Goal: Information Seeking & Learning: Understand process/instructions

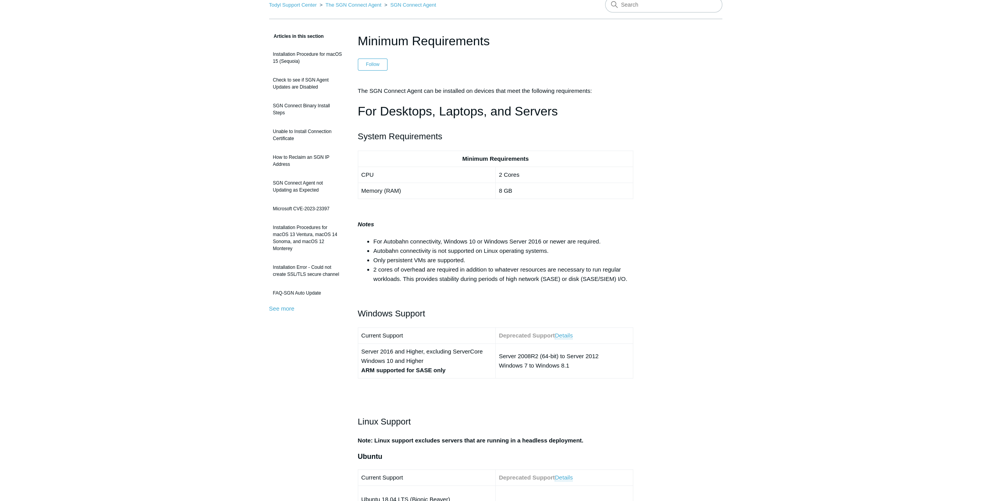
scroll to position [78, 0]
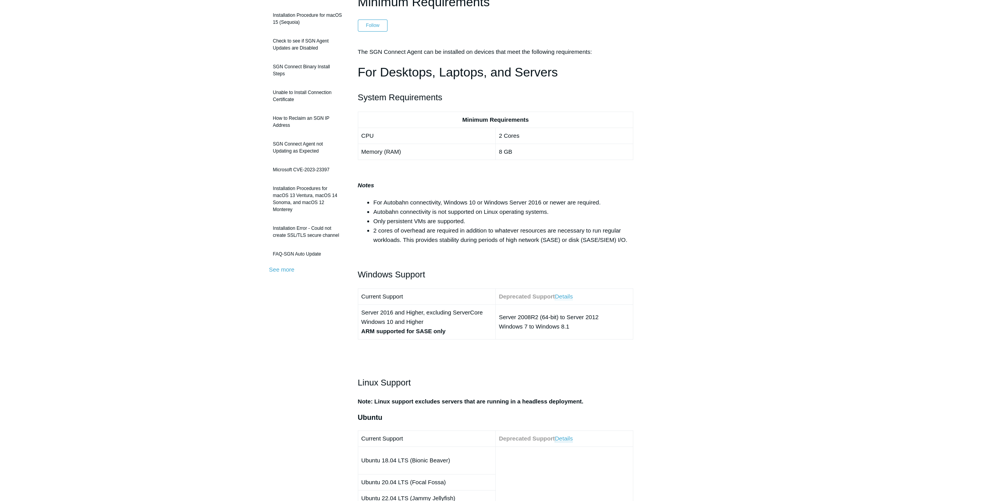
click at [563, 296] on link "Details" at bounding box center [563, 296] width 18 height 7
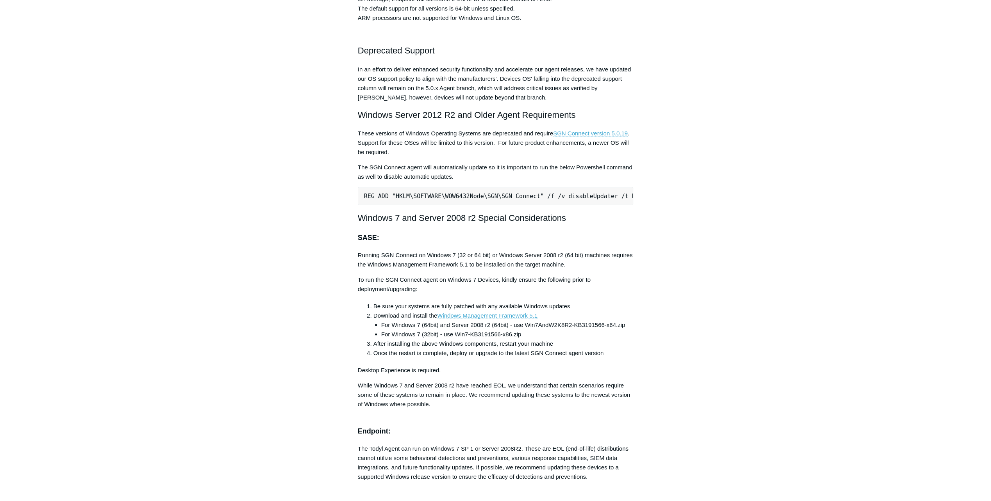
scroll to position [1472, 0]
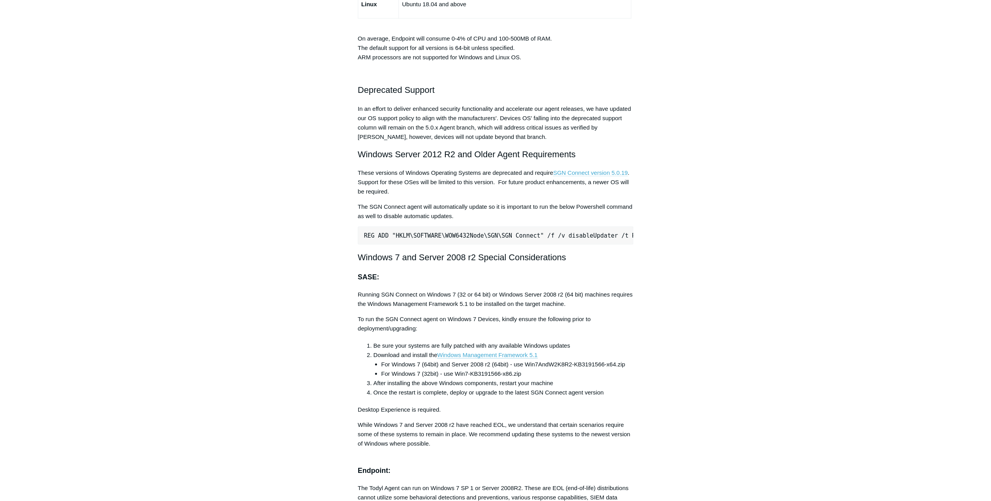
click at [586, 169] on link "SGN Connect version 5.0.19" at bounding box center [590, 172] width 75 height 7
drag, startPoint x: 501, startPoint y: 231, endPoint x: 481, endPoint y: 231, distance: 20.3
click at [501, 231] on pre "REG ADD "HKLM\SOFTWARE\WOW6432Node\SGN\SGN Connect" /f /v disableUpdater /t REG…" at bounding box center [496, 235] width 276 height 18
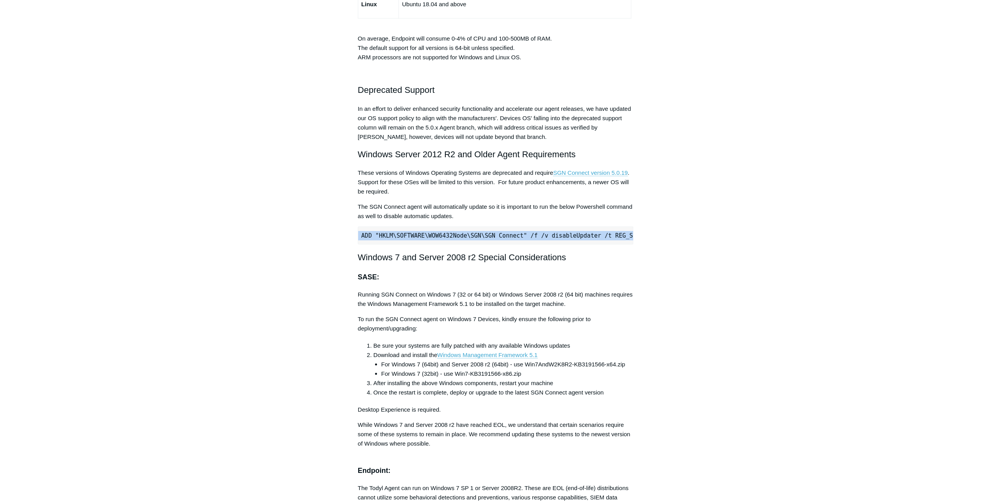
drag, startPoint x: 364, startPoint y: 230, endPoint x: 661, endPoint y: 230, distance: 297.5
copy pre "REG ADD "HKLM\SOFTWARE\WOW6432Node\SGN\SGN Connect" /f /v disableUpdater /t REG…"
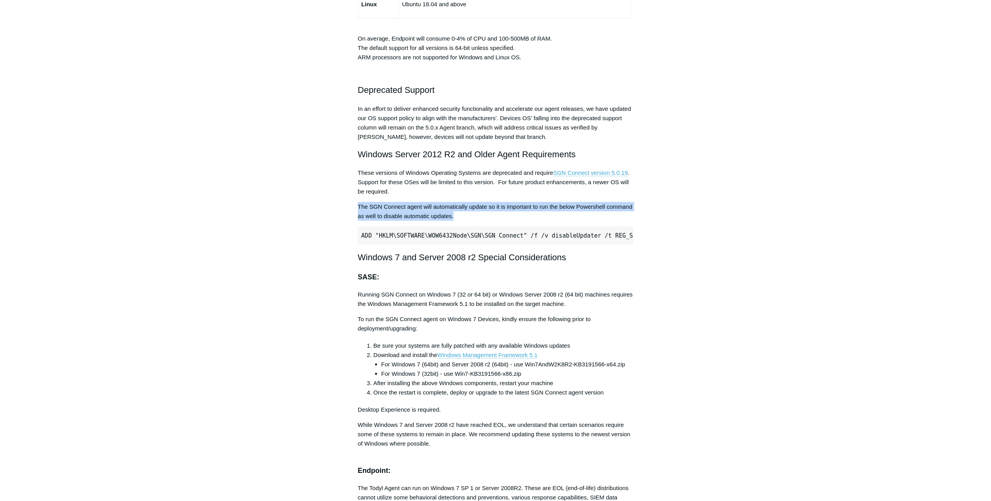
drag, startPoint x: 359, startPoint y: 201, endPoint x: 460, endPoint y: 212, distance: 102.1
click at [460, 212] on p "The SGN Connect agent will automatically update so it is important to run the b…" at bounding box center [496, 211] width 276 height 19
copy p "The SGN Connect agent will automatically update so it is important to run the b…"
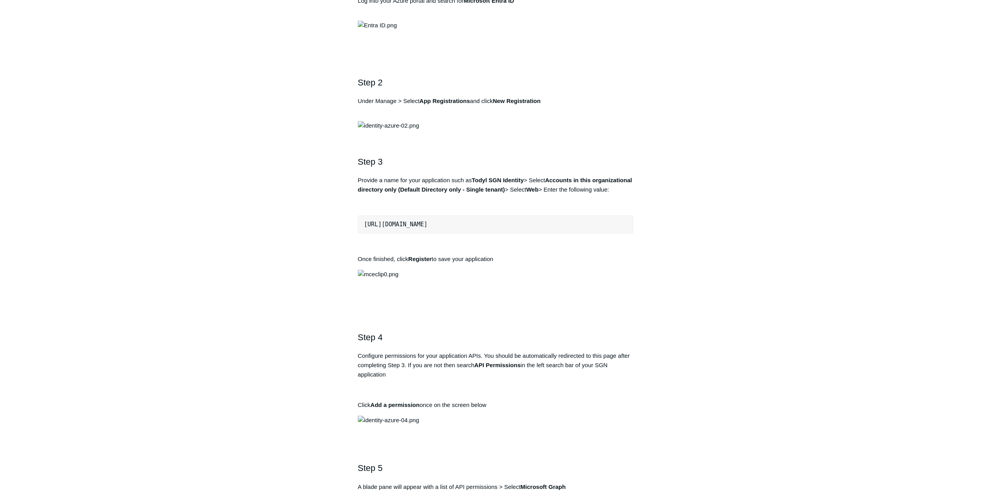
scroll to position [547, 0]
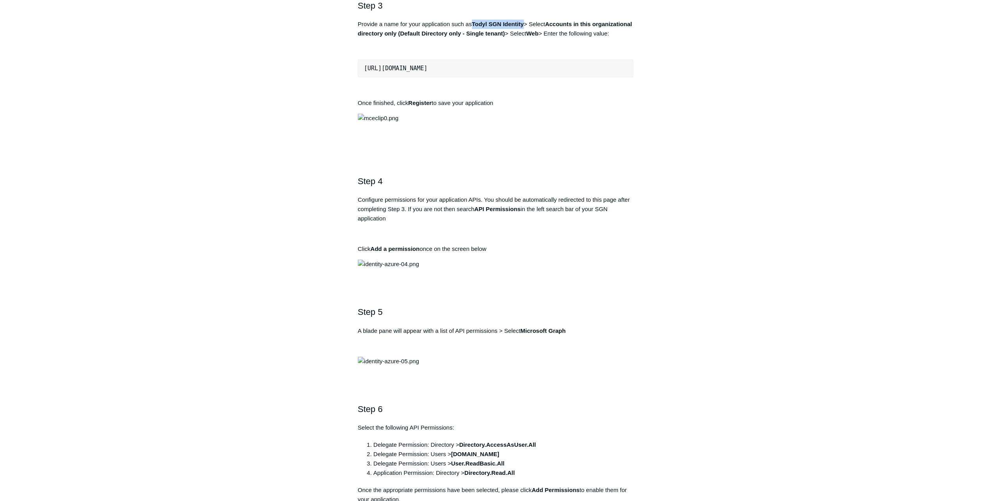
drag, startPoint x: 474, startPoint y: 277, endPoint x: 524, endPoint y: 273, distance: 50.1
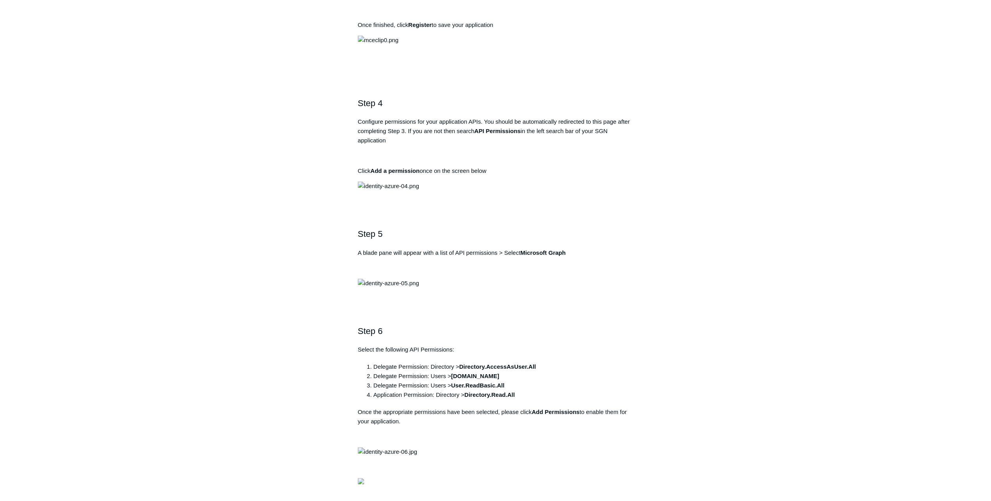
scroll to position [703, 0]
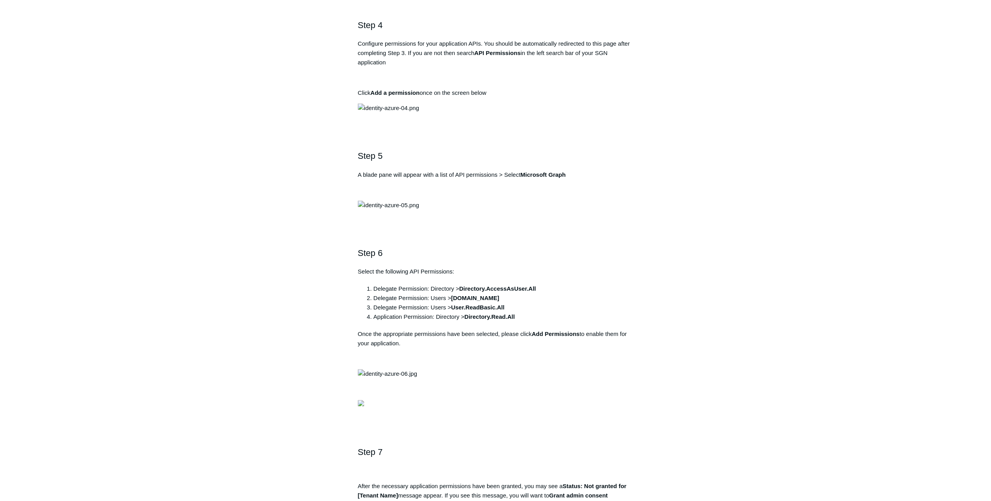
drag, startPoint x: 494, startPoint y: 177, endPoint x: 336, endPoint y: 176, distance: 157.8
drag, startPoint x: 336, startPoint y: 176, endPoint x: 391, endPoint y: 180, distance: 55.2
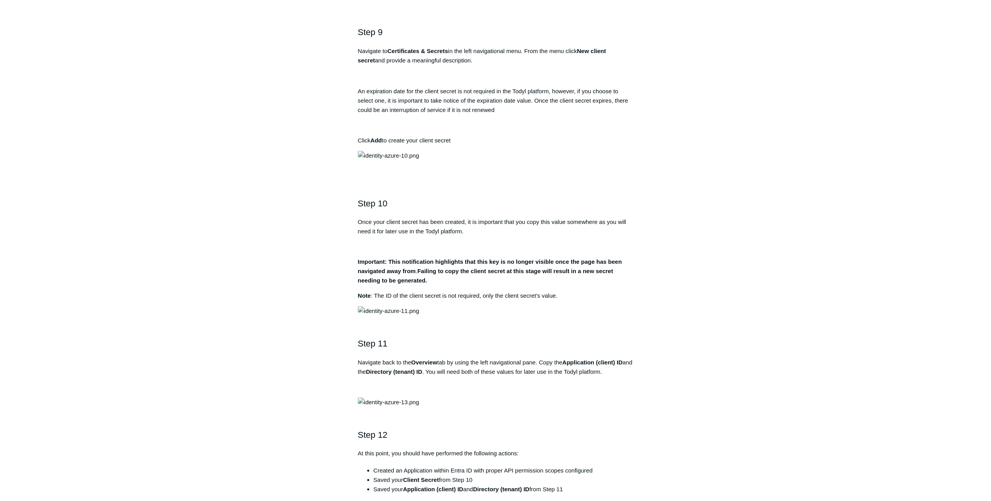
scroll to position [1445, 0]
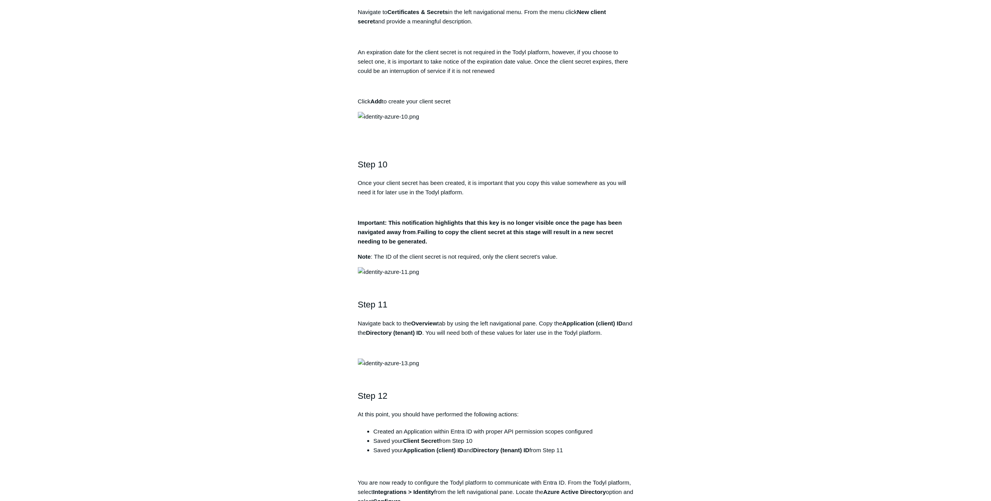
drag, startPoint x: 539, startPoint y: 268, endPoint x: 462, endPoint y: 268, distance: 76.9
copy strong "Directory.AccessAsUser.All"
drag, startPoint x: 483, startPoint y: 277, endPoint x: 453, endPoint y: 278, distance: 29.7
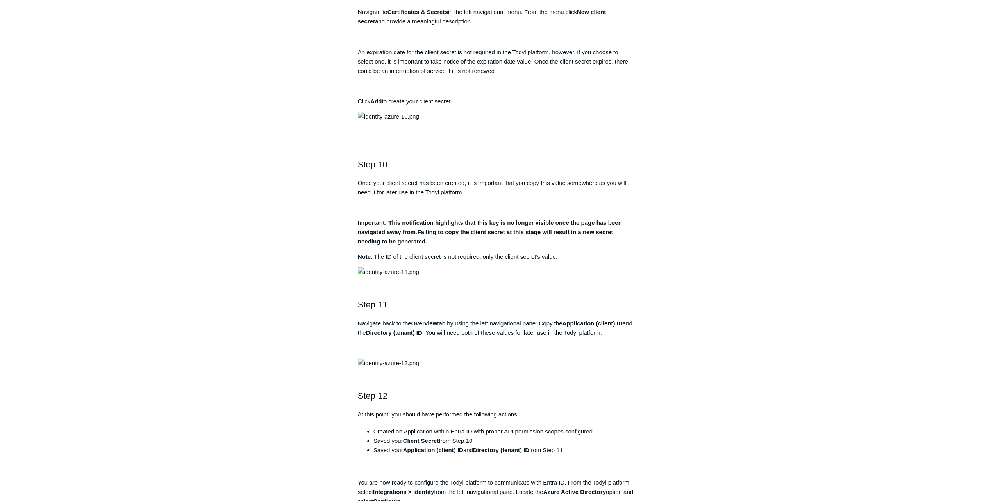
copy strong "User.Read"
drag, startPoint x: 509, startPoint y: 286, endPoint x: 453, endPoint y: 287, distance: 56.2
copy strong "User.ReadBasic.All"
drag, startPoint x: 518, startPoint y: 294, endPoint x: 466, endPoint y: 298, distance: 51.6
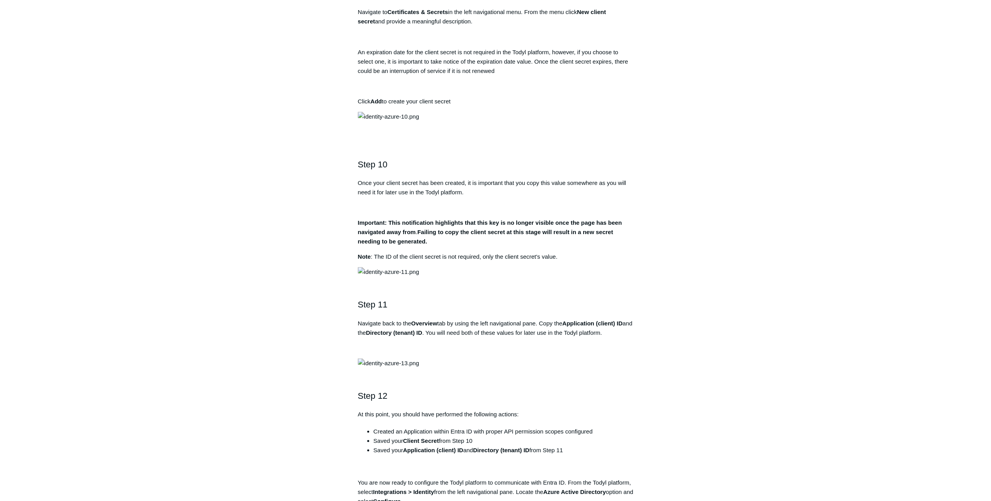
copy strong "Directory.Read.All"
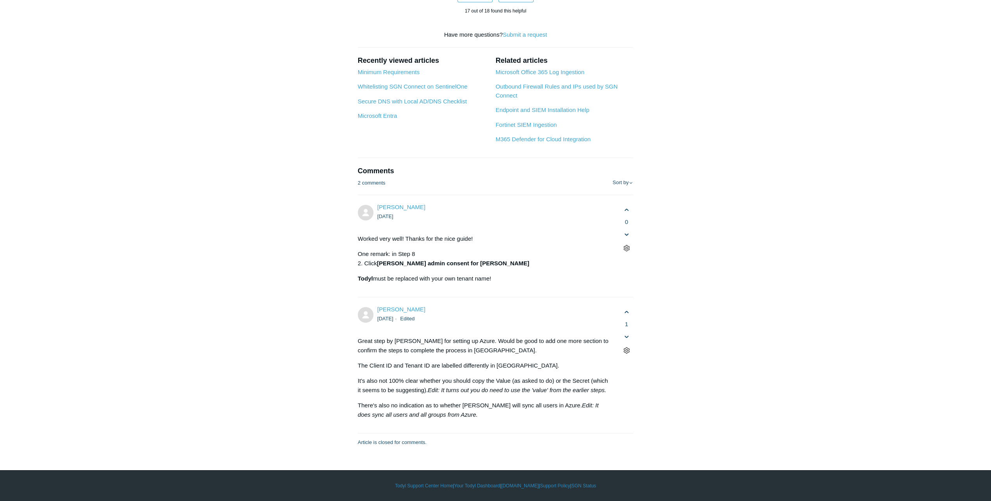
scroll to position [3397, 0]
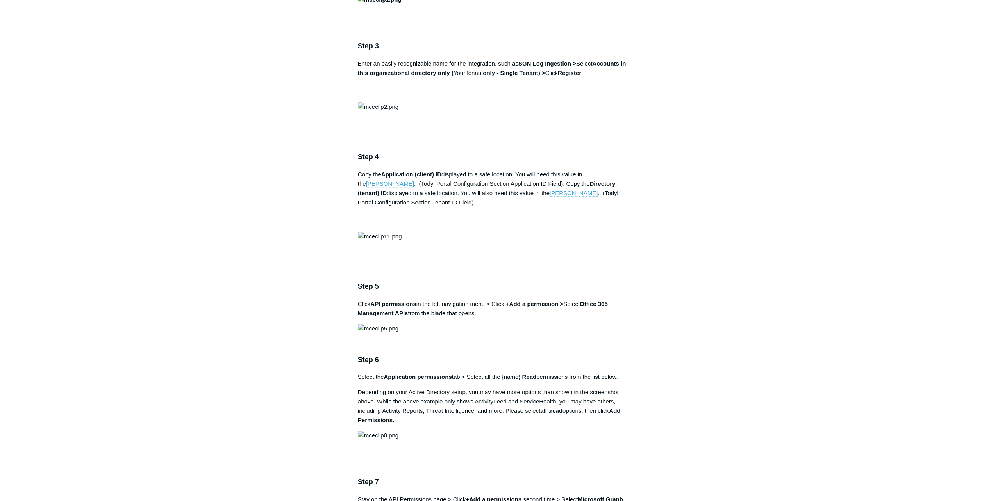
scroll to position [703, 0]
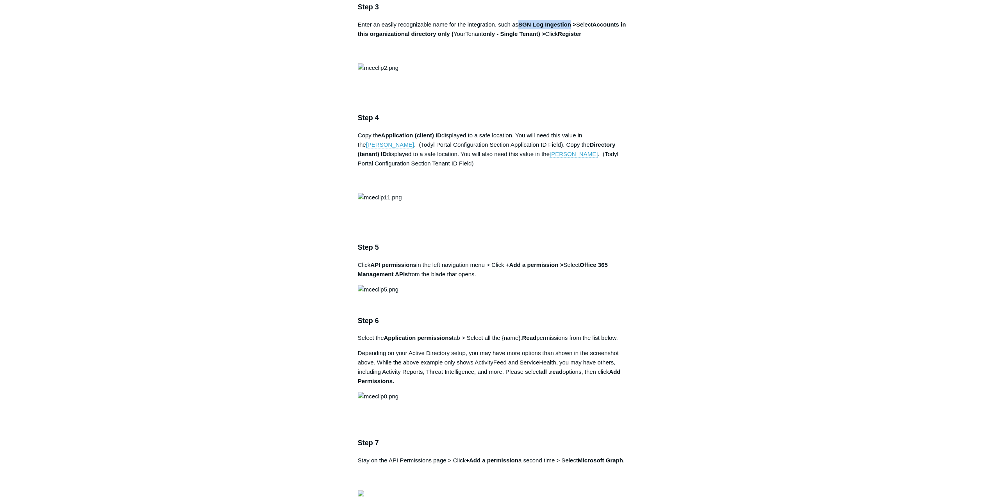
drag, startPoint x: 520, startPoint y: 307, endPoint x: 572, endPoint y: 305, distance: 52.3
click at [572, 28] on strong "SGN Log Ingestion >" at bounding box center [547, 24] width 58 height 7
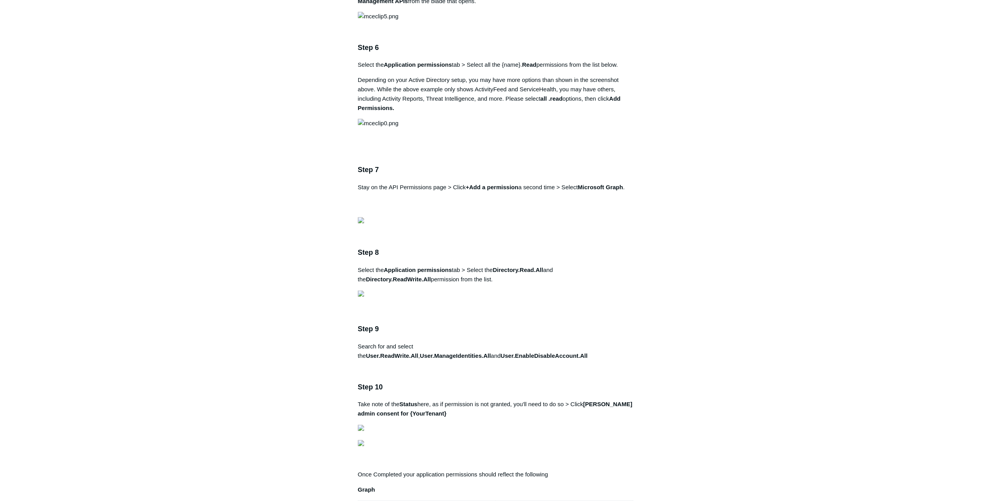
scroll to position [1093, 0]
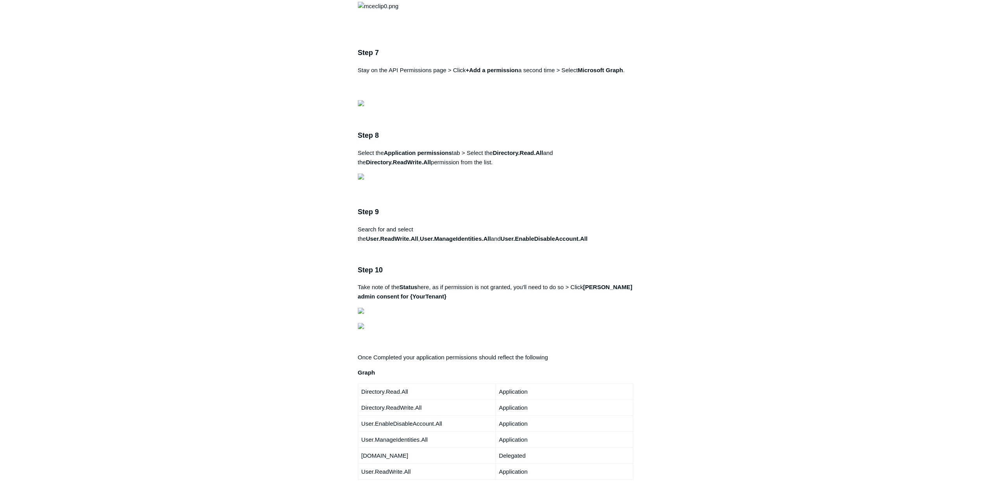
click at [264, 266] on main "Todyl Support Center Integration Guides SIEM Integrations Articles in this sect…" at bounding box center [495, 317] width 991 height 2767
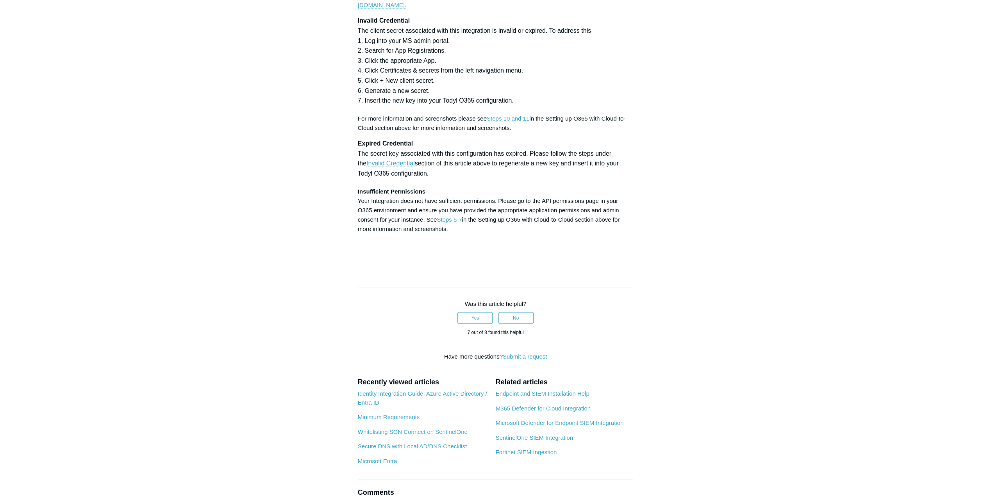
scroll to position [2343, 0]
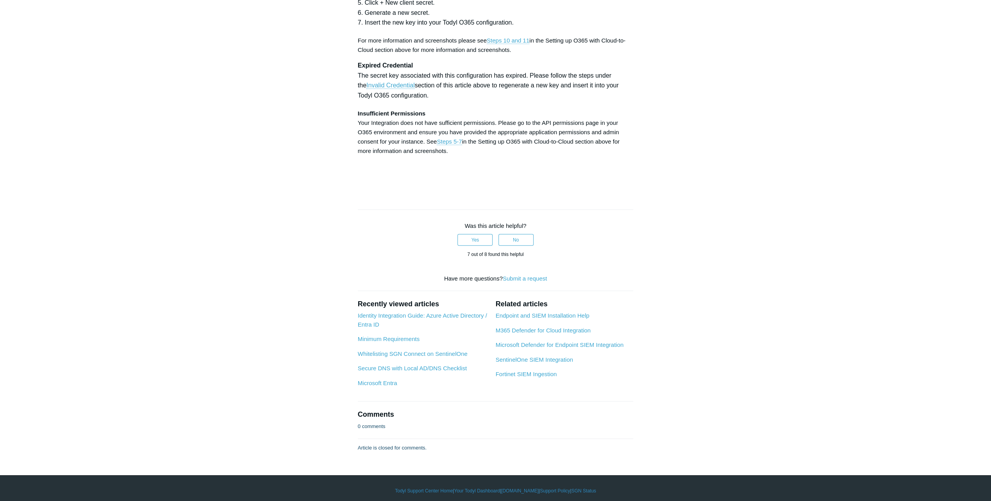
drag, startPoint x: 497, startPoint y: 187, endPoint x: 547, endPoint y: 187, distance: 49.6
copy strong "Directory.Read.All"
drag, startPoint x: 358, startPoint y: 199, endPoint x: 422, endPoint y: 198, distance: 64.8
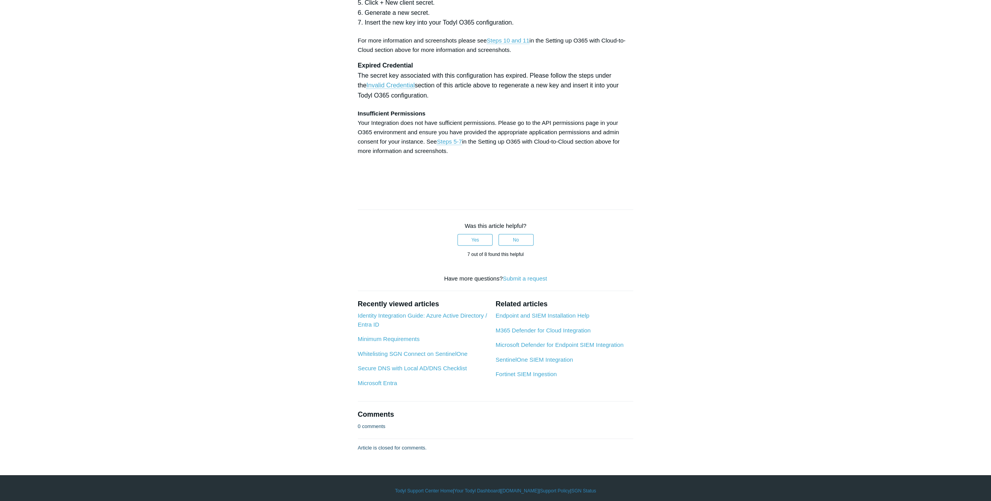
copy strong "Directory.ReadWrite.All"
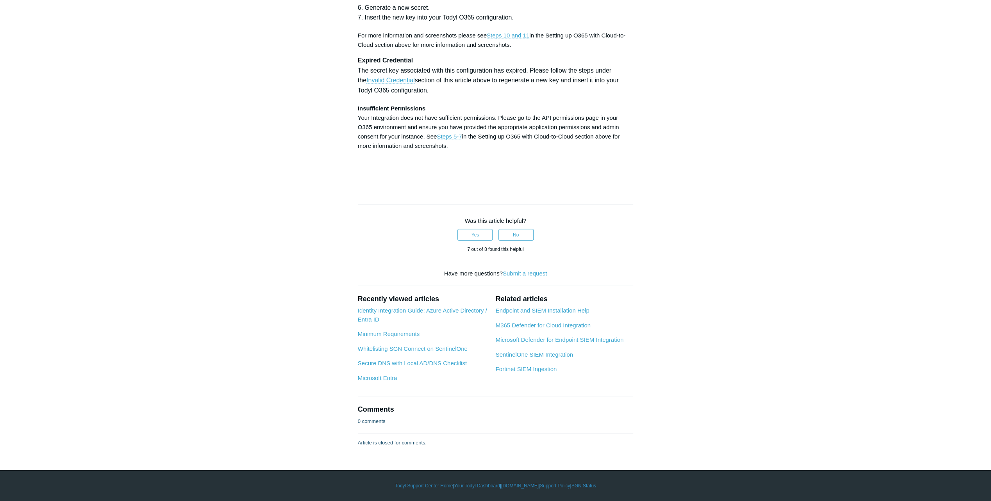
drag, startPoint x: 425, startPoint y: 369, endPoint x: 476, endPoint y: 370, distance: 51.2
copy strong "User.ReadWrite.All"
drag, startPoint x: 483, startPoint y: 368, endPoint x: 553, endPoint y: 368, distance: 69.9
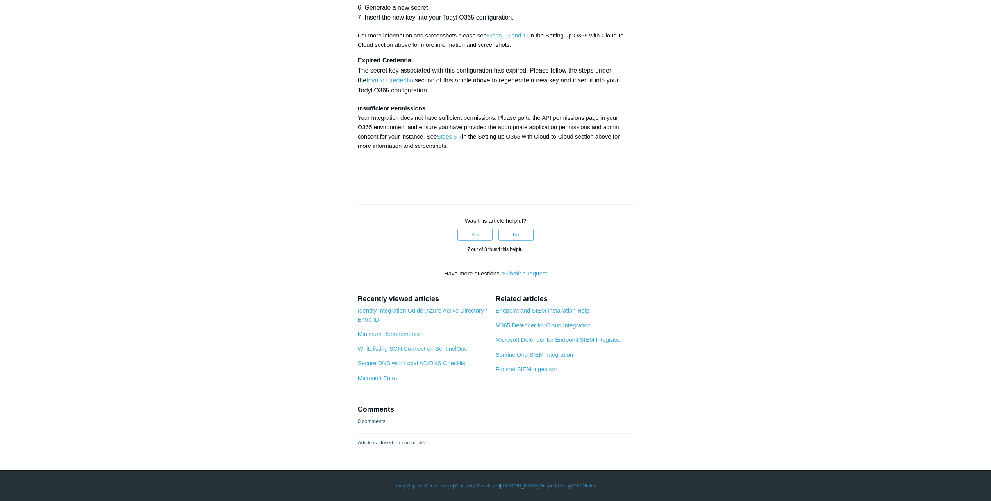
copy strong "User.ManageIdentities.All"
drag, startPoint x: 446, startPoint y: 378, endPoint x: 357, endPoint y: 374, distance: 89.1
copy strong "User.EnableDisableAccount.All"
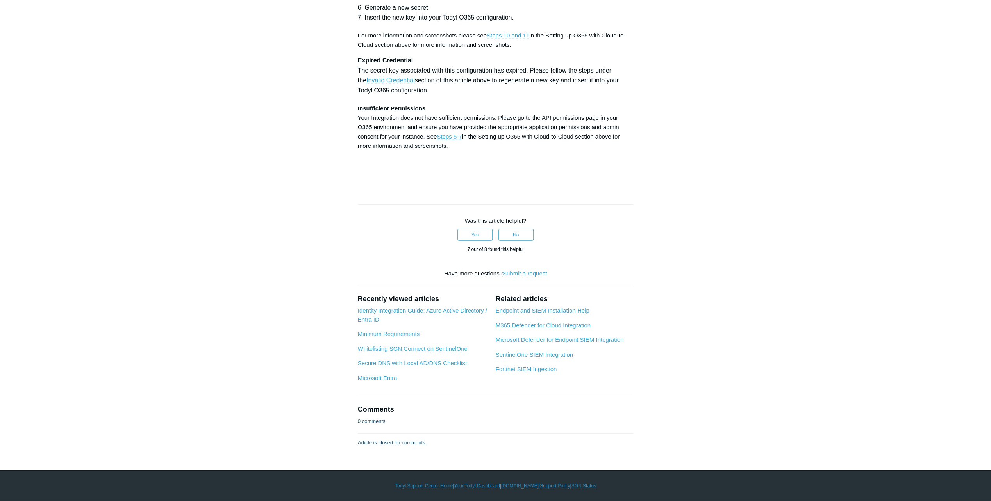
scroll to position [2850, 0]
drag, startPoint x: 436, startPoint y: 234, endPoint x: 358, endPoint y: 234, distance: 77.3
copy td "User.EnableDisableAccount.All"
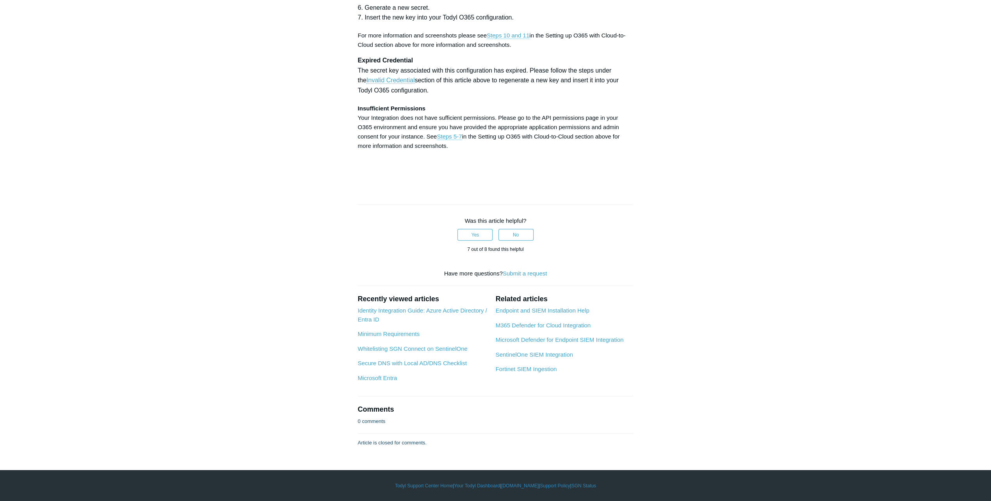
drag, startPoint x: 481, startPoint y: 152, endPoint x: 533, endPoint y: 152, distance: 51.5
copy strong "SGN Log Ingestion"
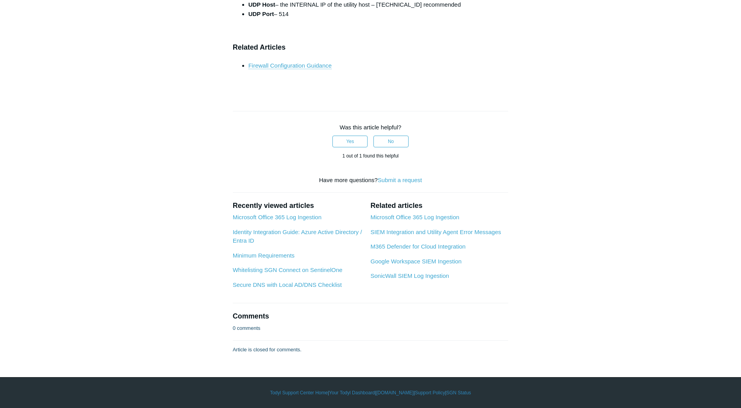
scroll to position [2538, 0]
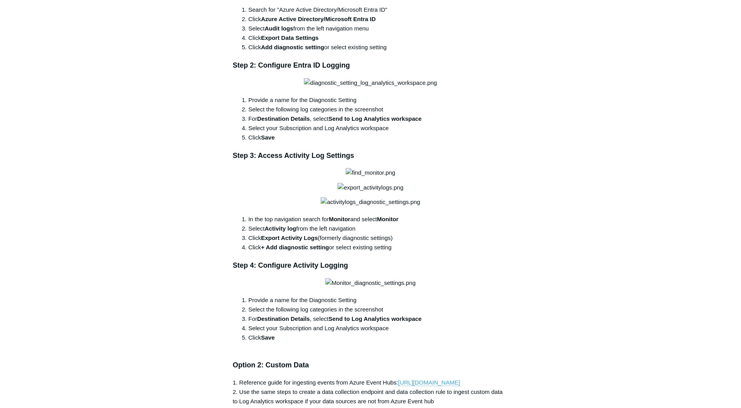
scroll to position [937, 0]
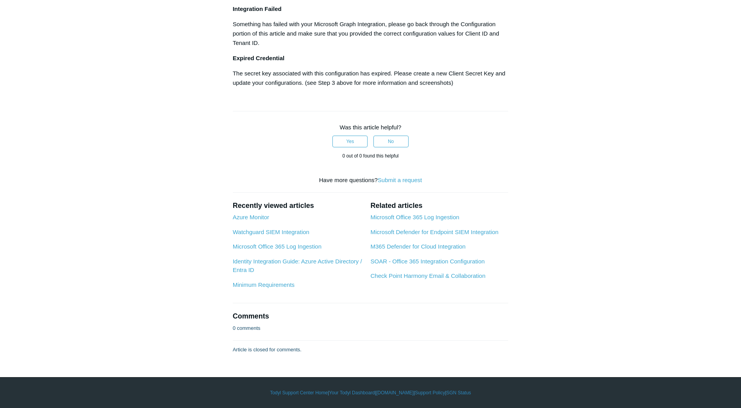
scroll to position [2577, 0]
click at [381, 264] on link "SOAR - Office 365 Integration Configuration" at bounding box center [427, 261] width 114 height 7
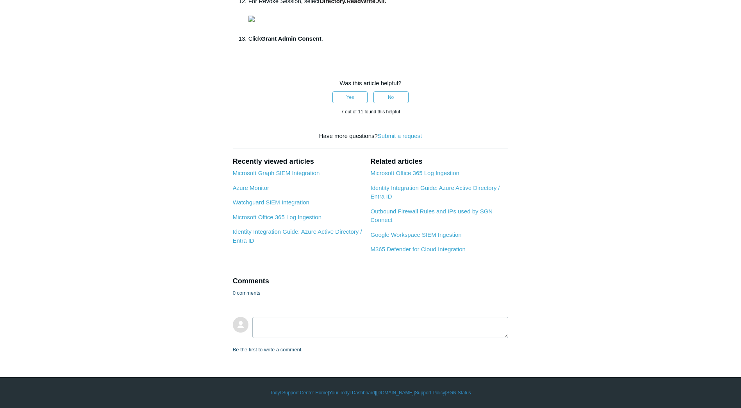
scroll to position [703, 0]
